Goal: Navigation & Orientation: Find specific page/section

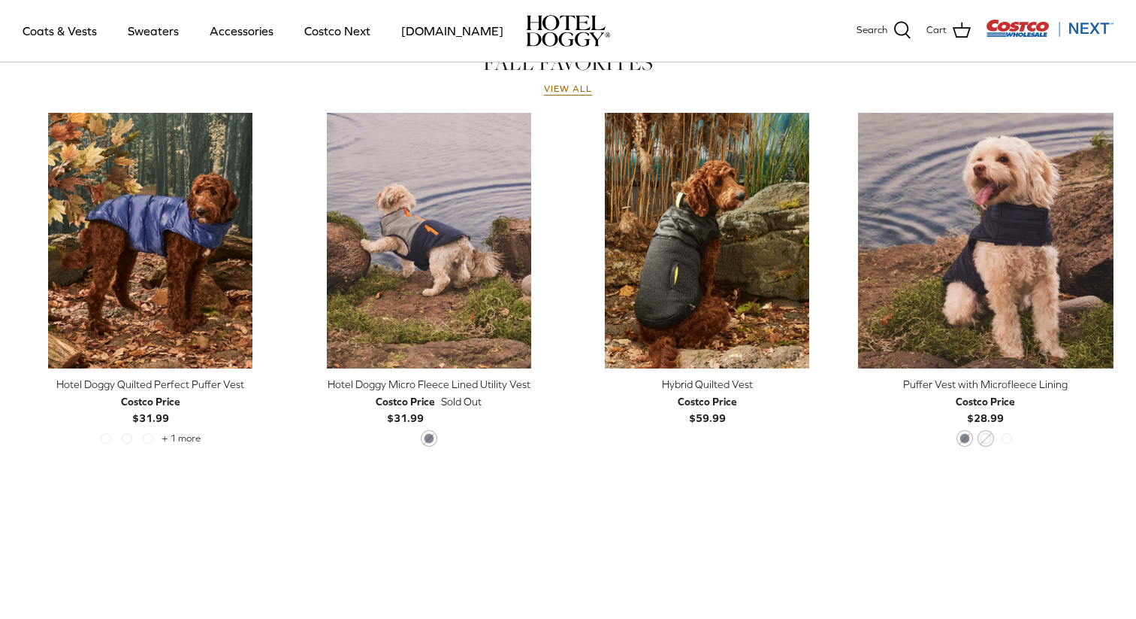
scroll to position [734, 0]
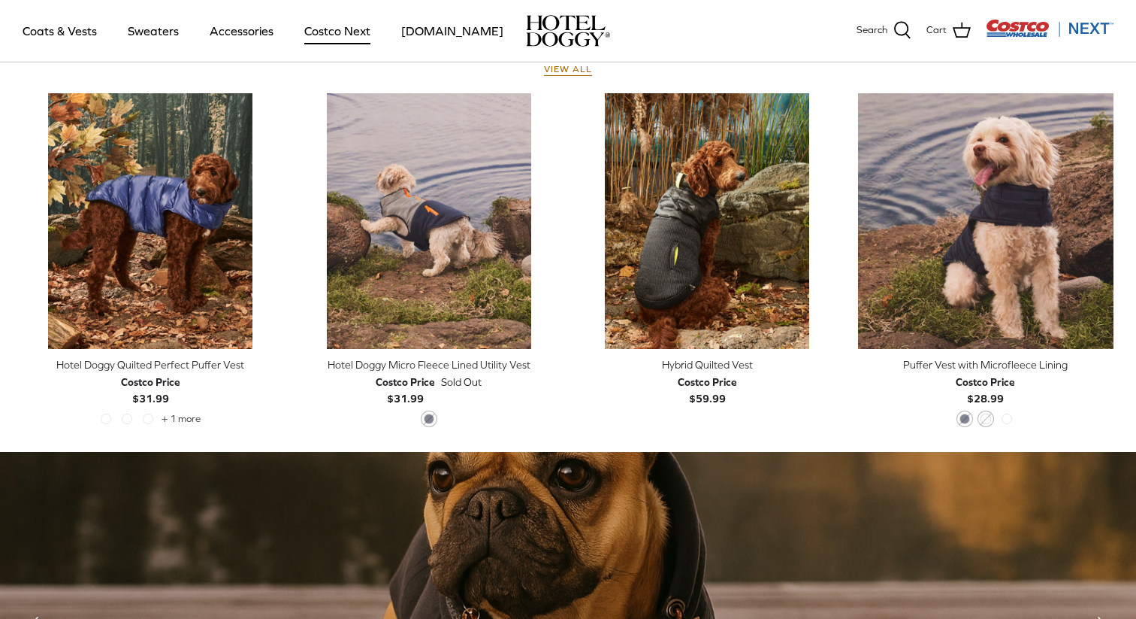
click at [349, 37] on link "Costco Next" at bounding box center [337, 30] width 93 height 51
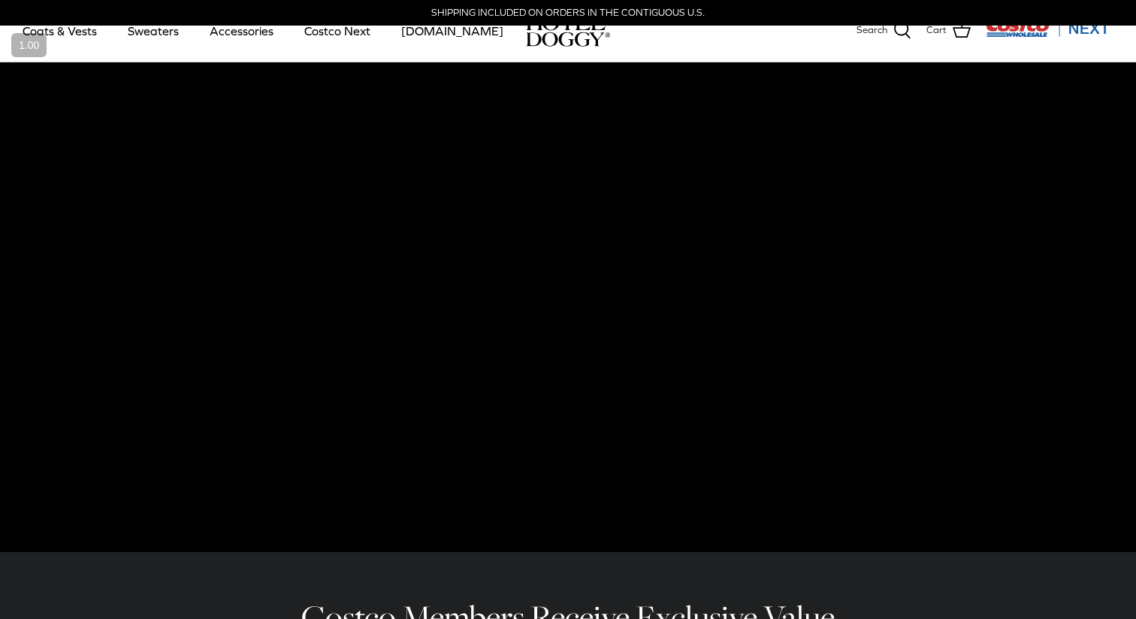
scroll to position [218, 0]
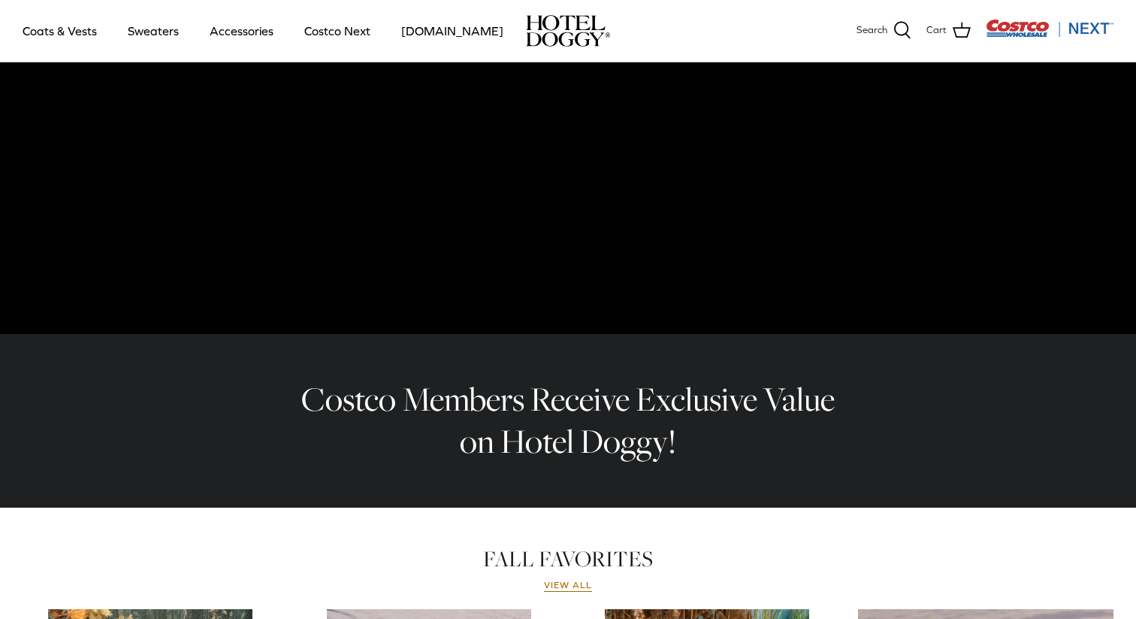
click at [504, 421] on h2 "Costco Members Receive Exclusive Value on Hotel Doggy!" at bounding box center [568, 420] width 556 height 85
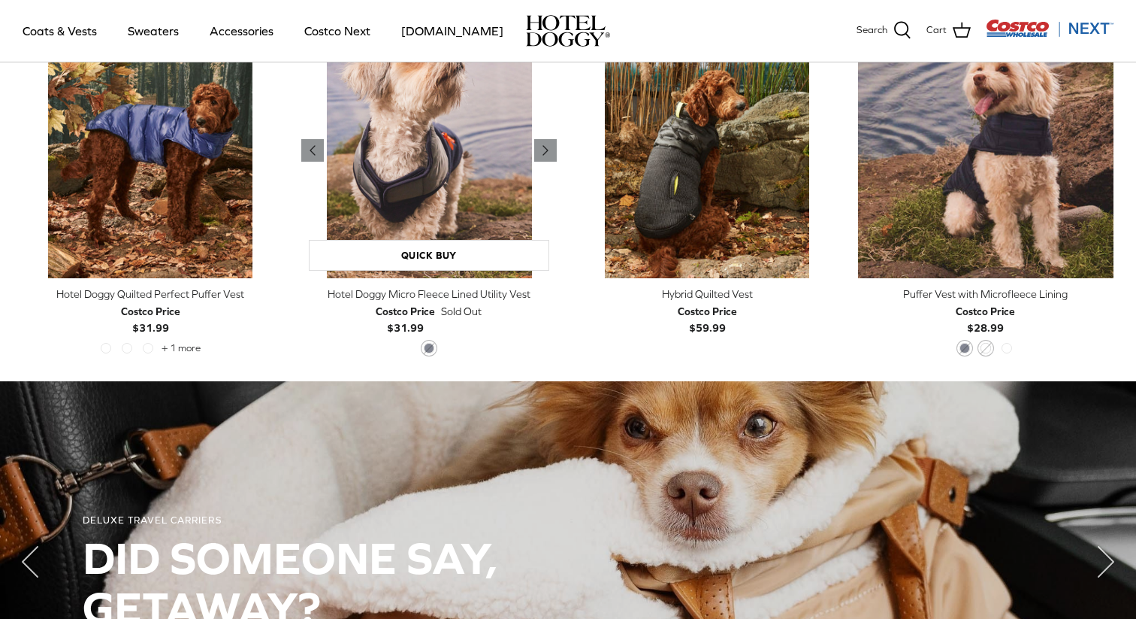
scroll to position [1068, 0]
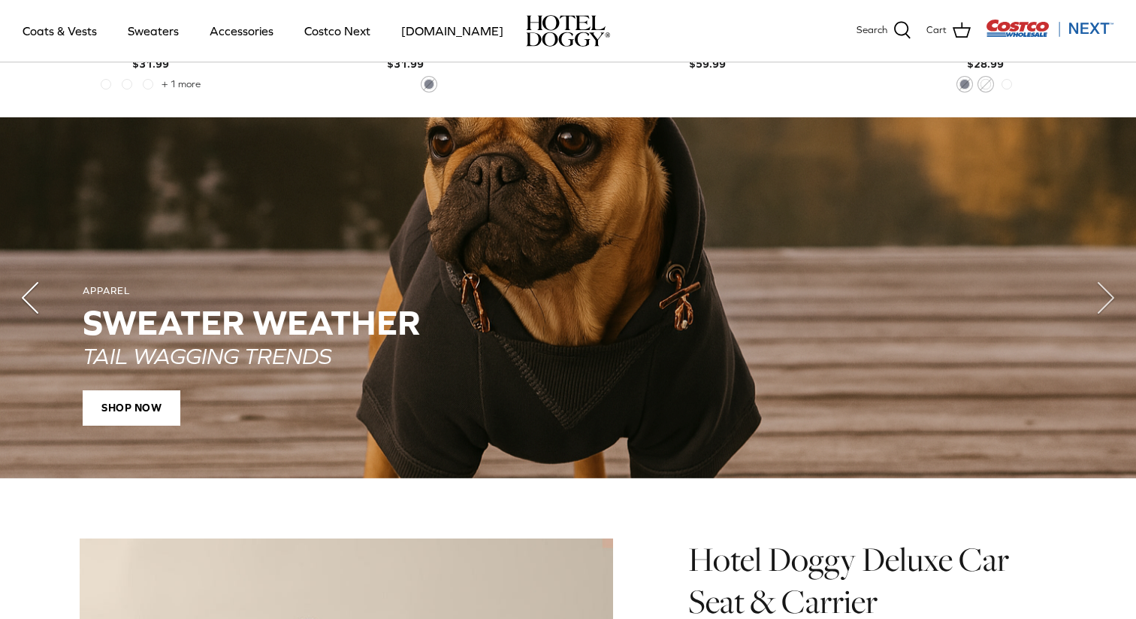
click at [35, 289] on polyline "Previous" at bounding box center [30, 298] width 15 height 30
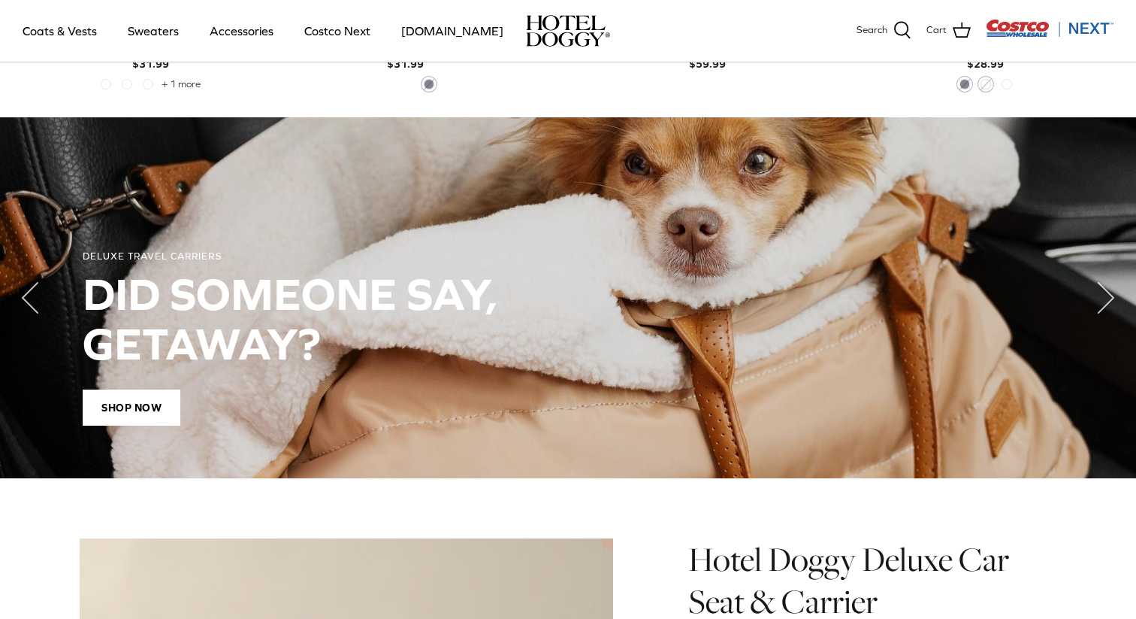
click at [114, 380] on div "DELUXE TRAVEL CARRIERS DID SOMEONE SAY, GETAWAY? Shop Now" at bounding box center [568, 337] width 971 height 175
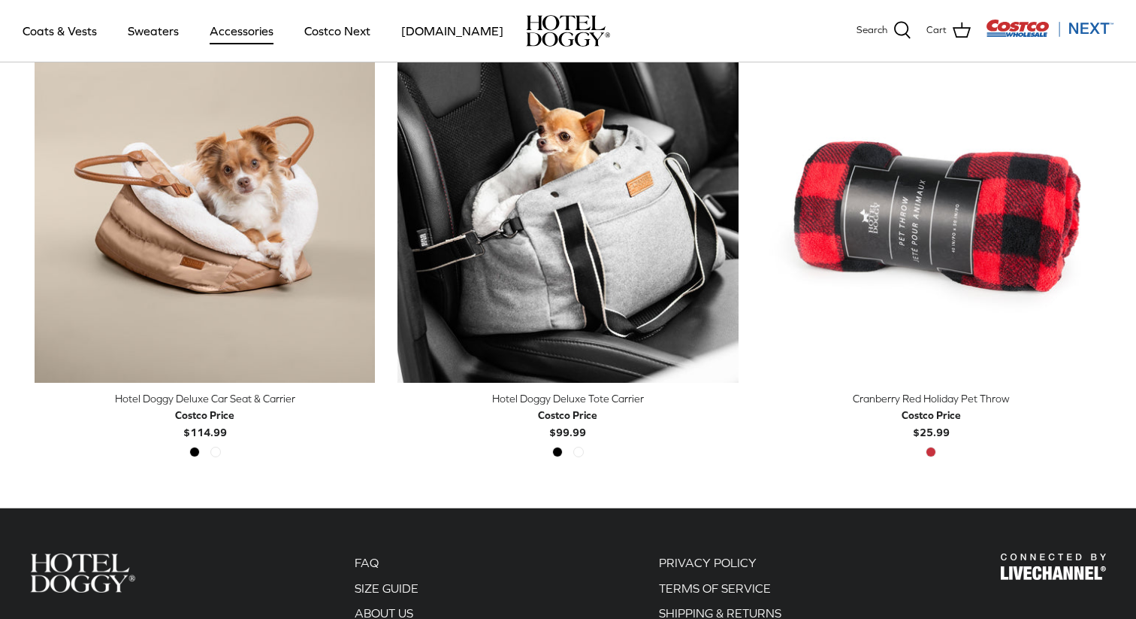
scroll to position [418, 0]
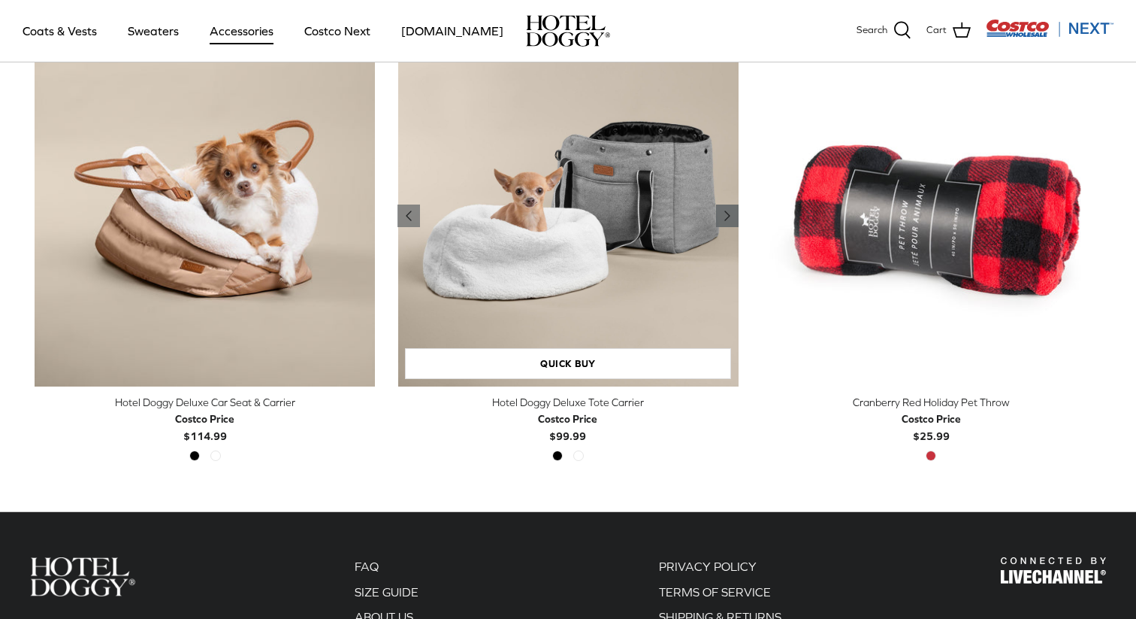
click at [722, 212] on icon "Right" at bounding box center [728, 216] width 18 height 18
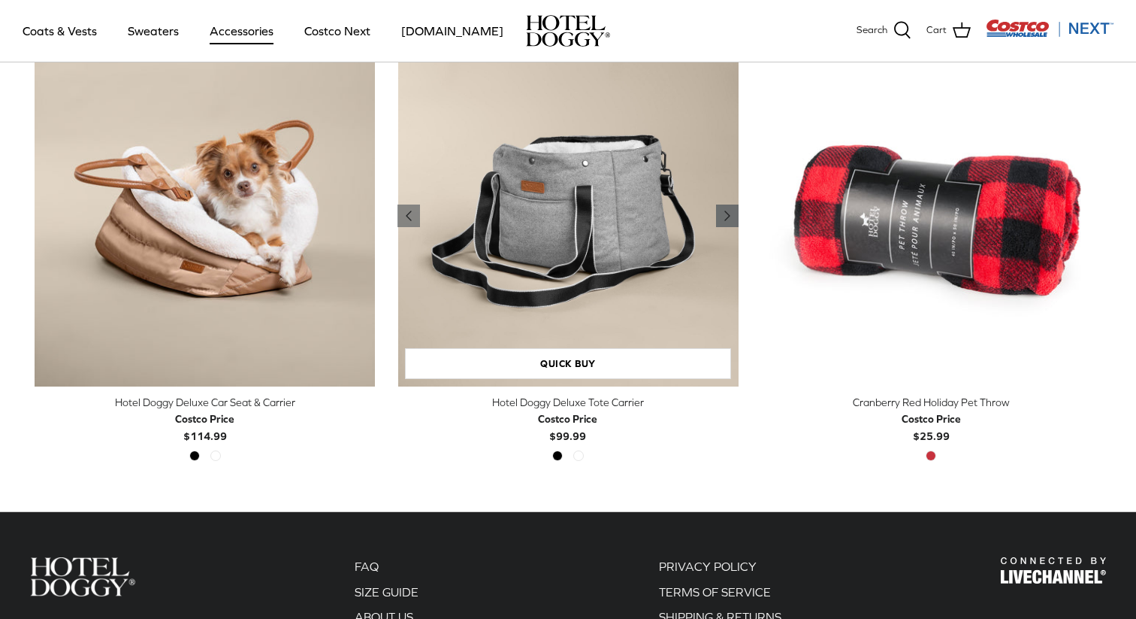
click at [722, 212] on icon "Right" at bounding box center [728, 216] width 18 height 18
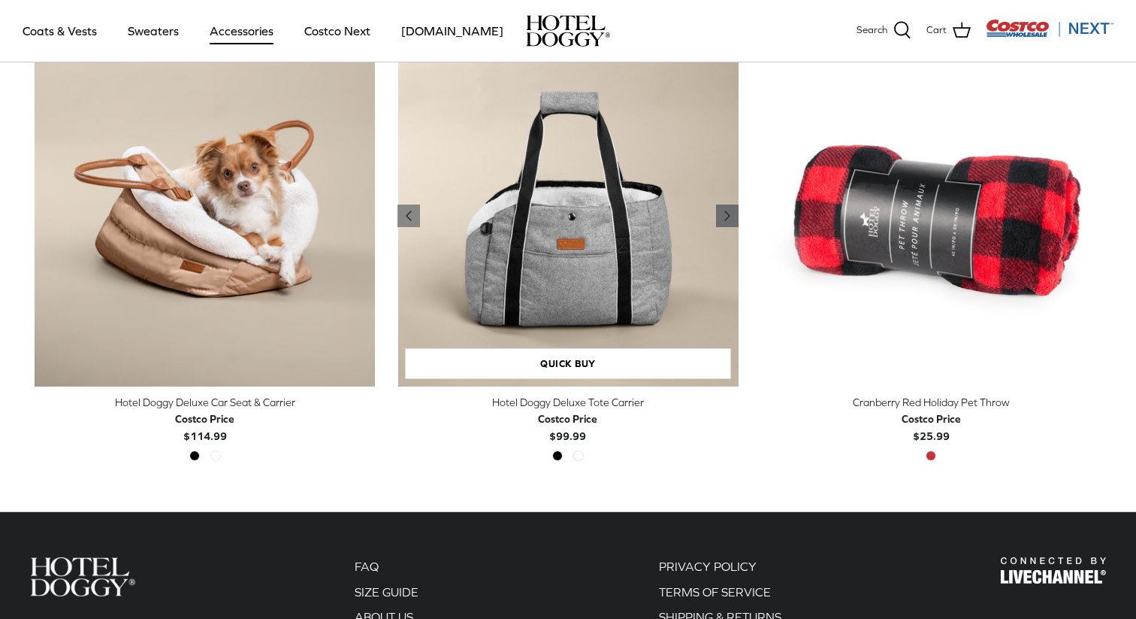
click at [722, 212] on icon "Right" at bounding box center [728, 216] width 18 height 18
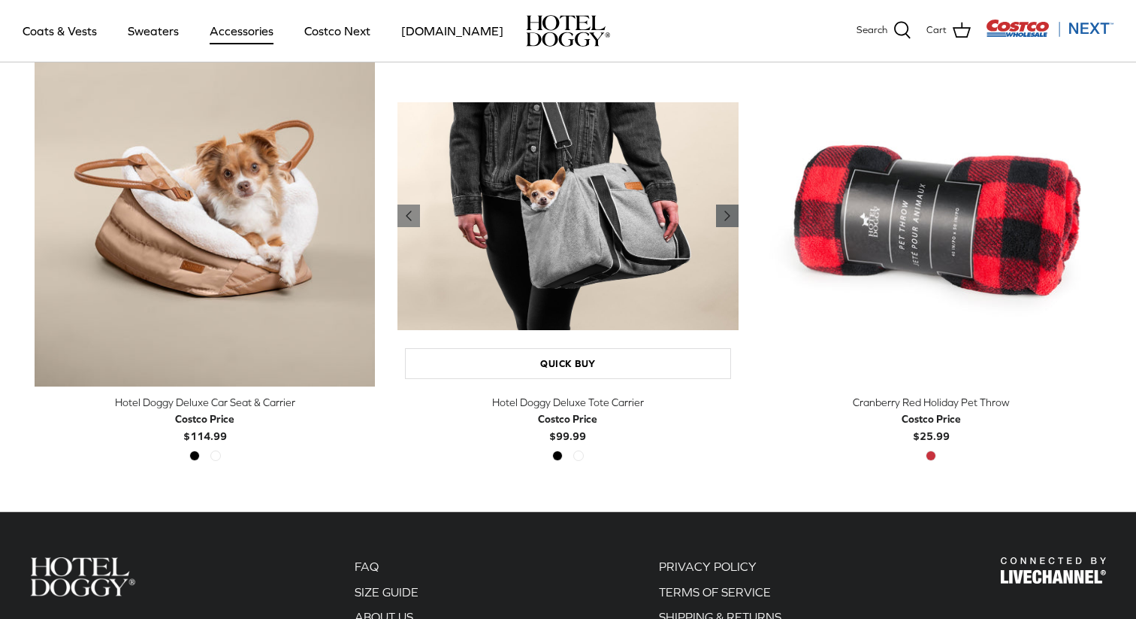
scroll to position [0, 0]
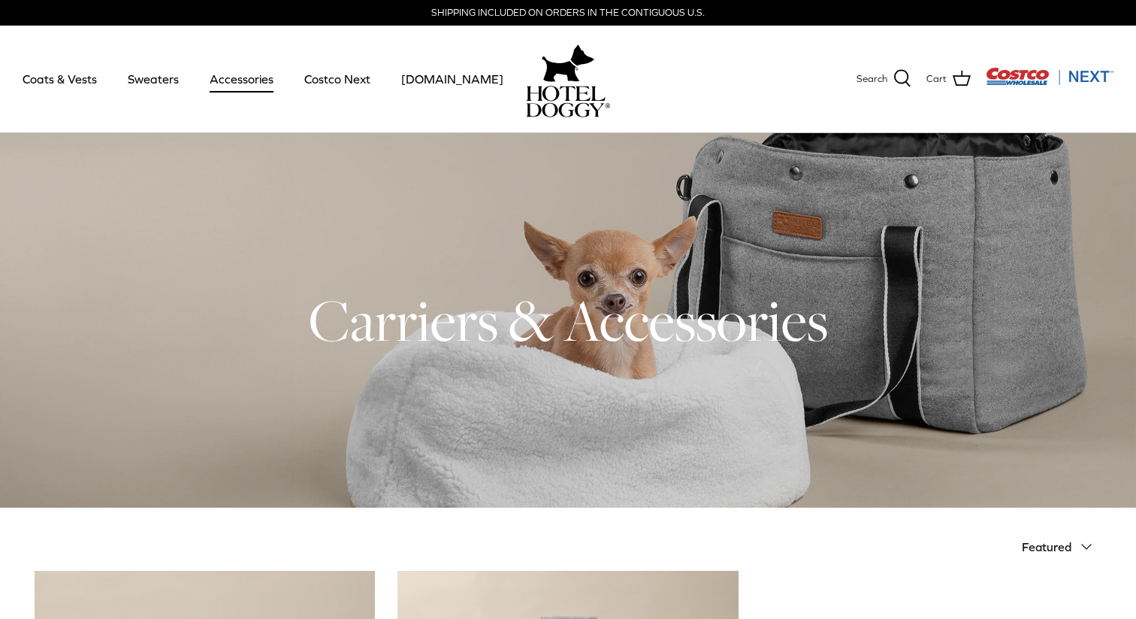
click at [231, 75] on link "Accessories" at bounding box center [241, 78] width 91 height 51
